Goal: Task Accomplishment & Management: Use online tool/utility

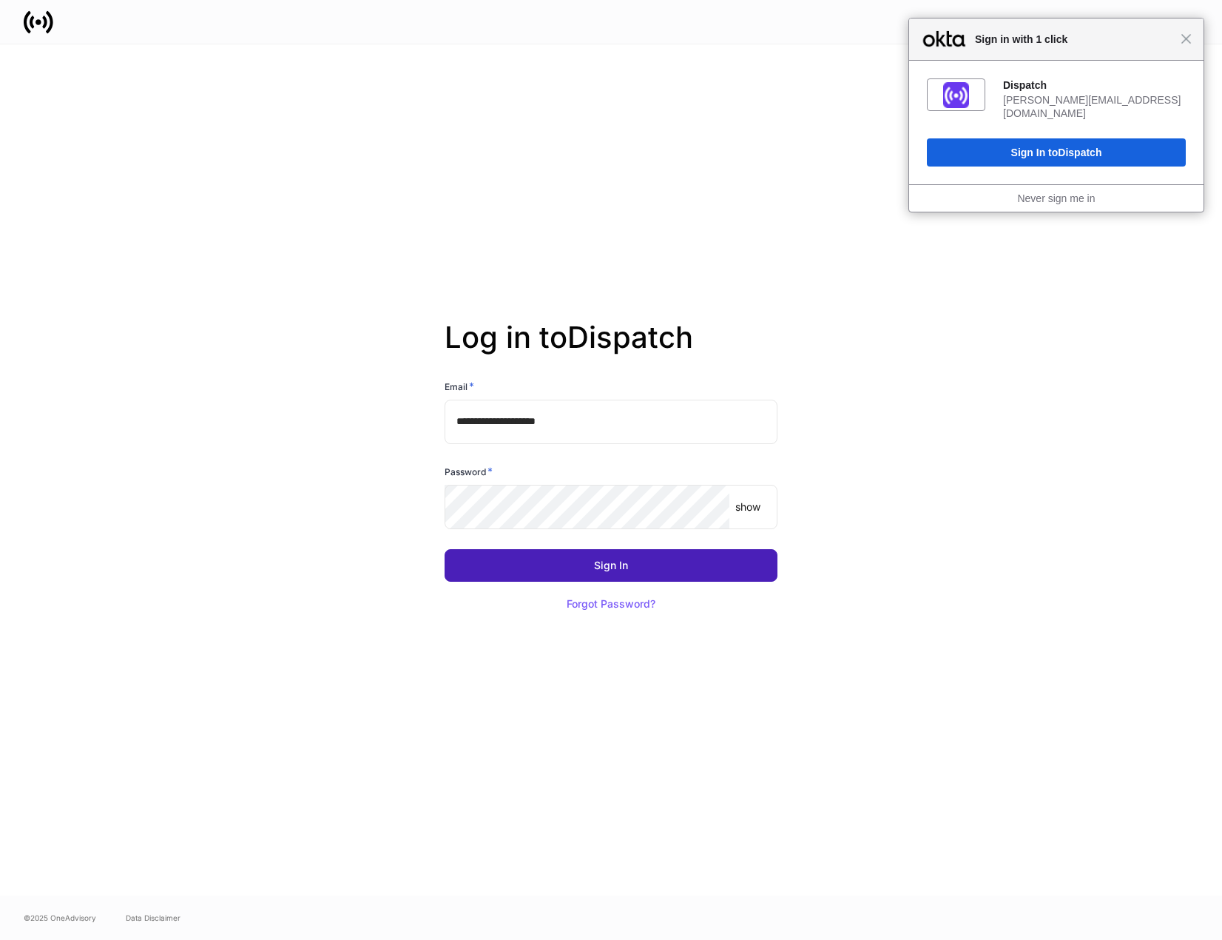
click at [642, 561] on button "Sign In" at bounding box center [611, 565] width 333 height 33
